Goal: Information Seeking & Learning: Learn about a topic

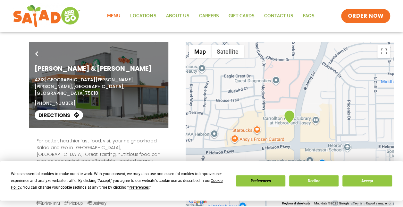
click at [116, 15] on link "Menu" at bounding box center [113, 16] width 23 height 15
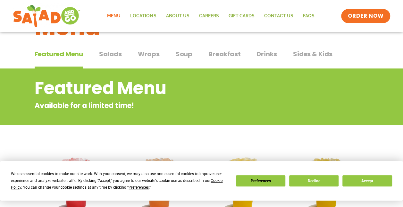
scroll to position [39, 0]
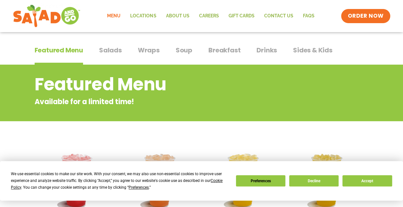
click at [150, 49] on span "Wraps" at bounding box center [149, 50] width 22 height 10
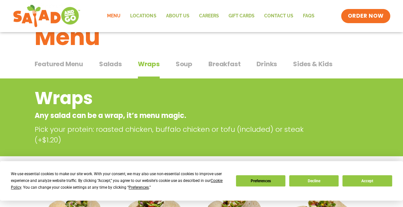
scroll to position [7, 0]
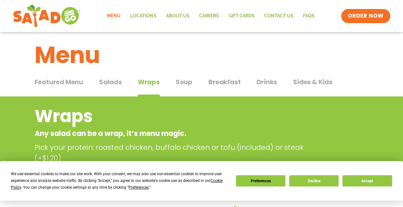
click at [182, 81] on span "Soup" at bounding box center [184, 82] width 17 height 10
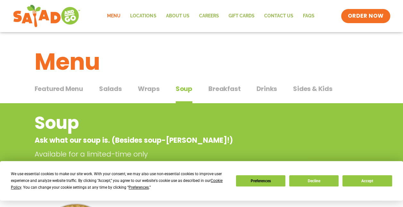
click at [144, 87] on span "Wraps" at bounding box center [149, 89] width 22 height 10
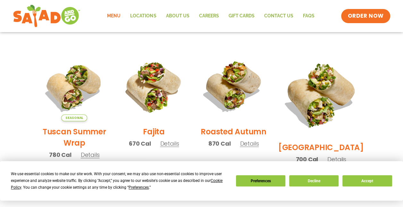
scroll to position [152, 0]
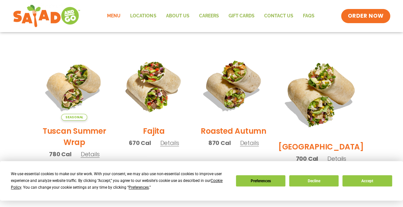
click at [176, 145] on span "Details" at bounding box center [169, 143] width 19 height 8
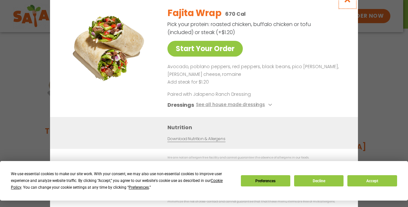
click at [347, 3] on icon "Close modal" at bounding box center [348, -1] width 8 height 7
